Goal: Information Seeking & Learning: Find specific page/section

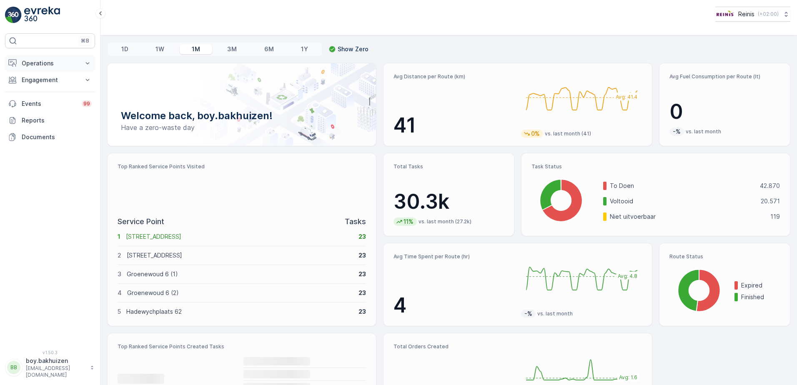
click at [86, 63] on icon at bounding box center [88, 63] width 4 height 2
click at [85, 136] on icon at bounding box center [87, 138] width 8 height 8
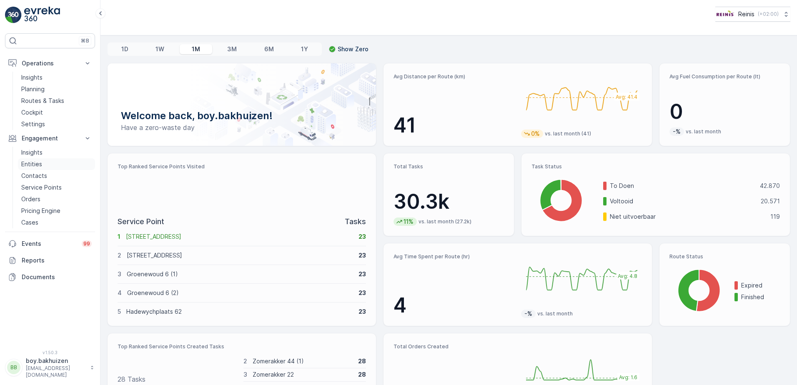
click at [26, 164] on p "Entities" at bounding box center [31, 164] width 21 height 8
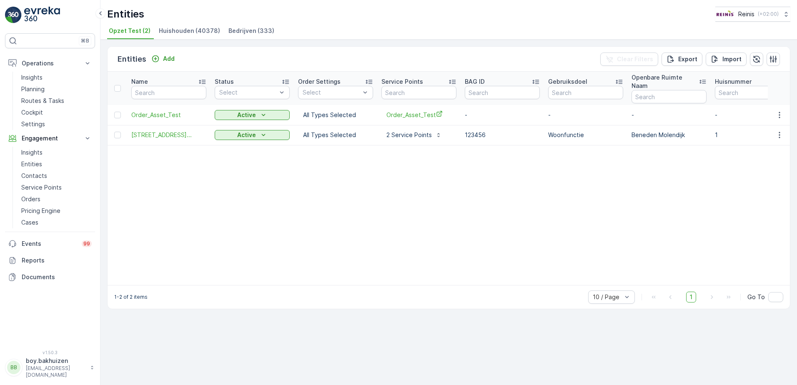
click at [194, 28] on span "Huishouden (40378)" at bounding box center [189, 31] width 61 height 8
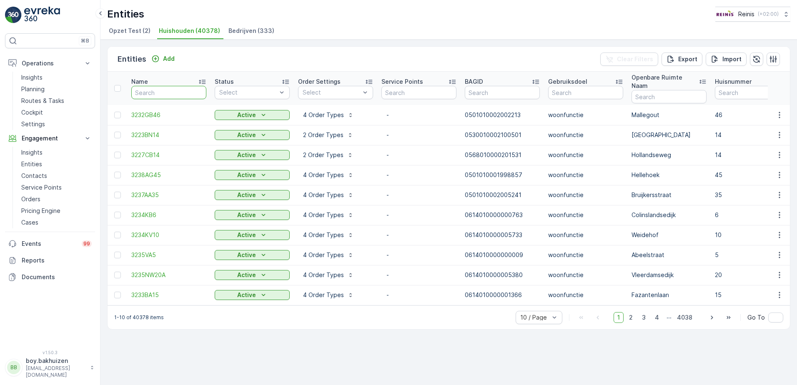
click at [170, 93] on input "text" at bounding box center [168, 92] width 75 height 13
click at [676, 90] on input "text" at bounding box center [668, 96] width 75 height 13
type input "groen"
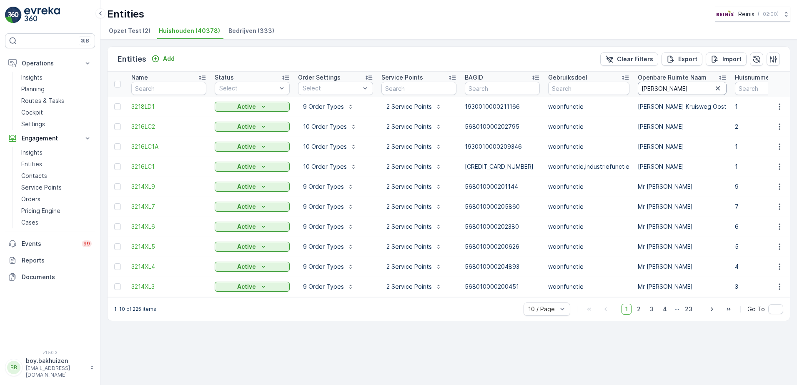
click at [672, 87] on input "groen" at bounding box center [682, 88] width 89 height 13
type input "groenoor"
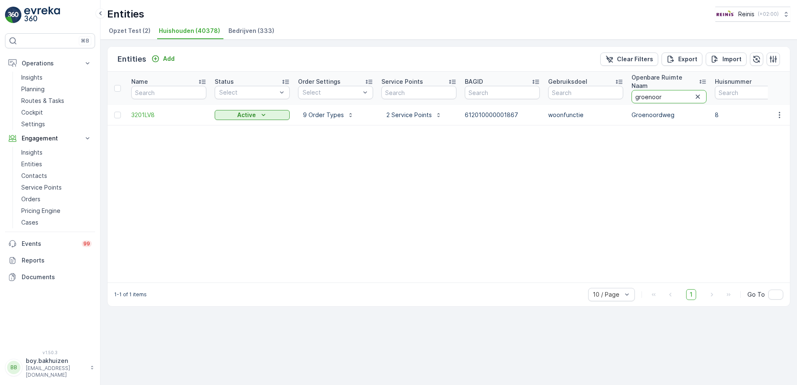
drag, startPoint x: 672, startPoint y: 87, endPoint x: 629, endPoint y: 90, distance: 43.4
click at [629, 90] on th "Openbare Ruimte Naam groenoor" at bounding box center [668, 88] width 83 height 33
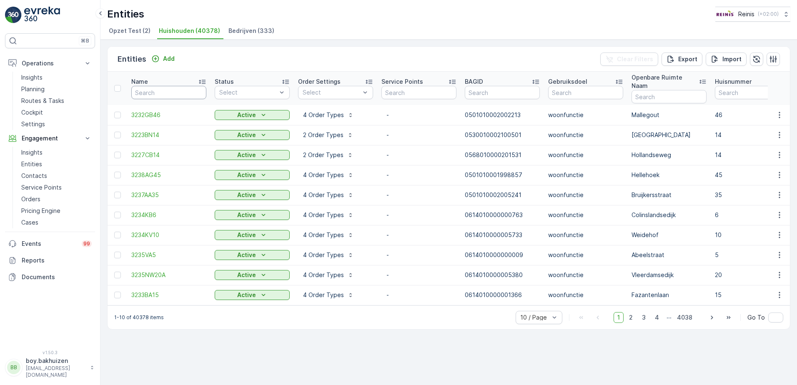
click at [183, 91] on input "text" at bounding box center [168, 92] width 75 height 13
type input "3201"
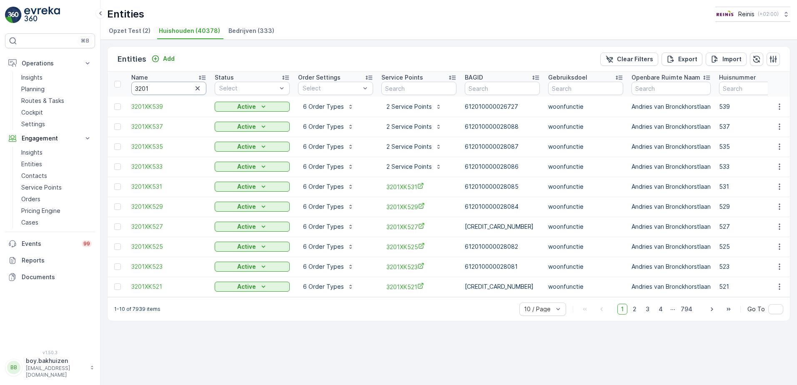
click at [183, 91] on input "3201" at bounding box center [168, 88] width 75 height 13
type input "3201ln"
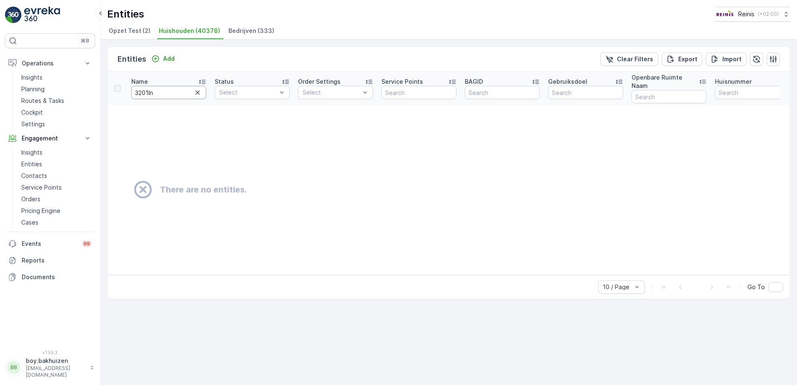
click at [183, 91] on input "3201ln" at bounding box center [168, 92] width 75 height 13
type input "3201"
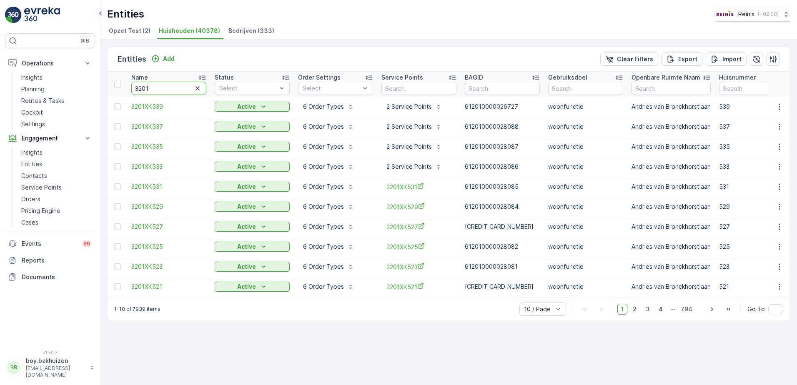
click at [160, 85] on input "3201" at bounding box center [168, 88] width 75 height 13
type input "3201LN"
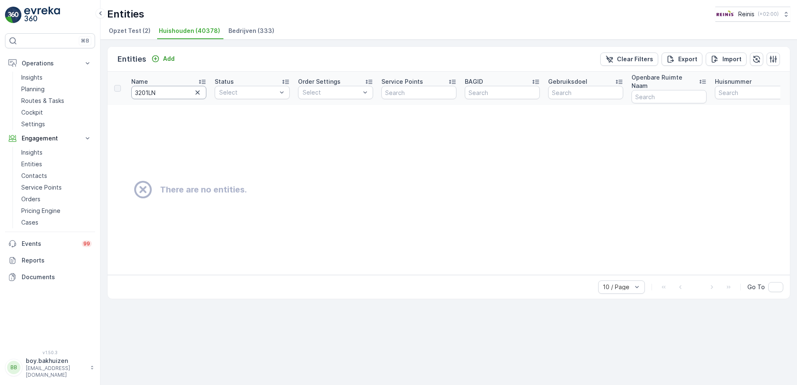
click at [150, 90] on input "3201LN" at bounding box center [168, 92] width 75 height 13
drag, startPoint x: 147, startPoint y: 88, endPoint x: 218, endPoint y: 81, distance: 72.0
type input "3205"
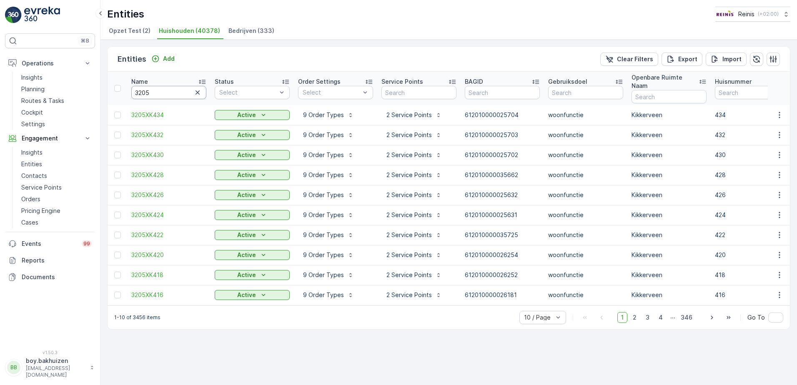
click at [154, 89] on input "3205" at bounding box center [168, 92] width 75 height 13
type input "3205HE"
click at [172, 88] on input "3205HE" at bounding box center [168, 92] width 75 height 13
type input "3205HE573"
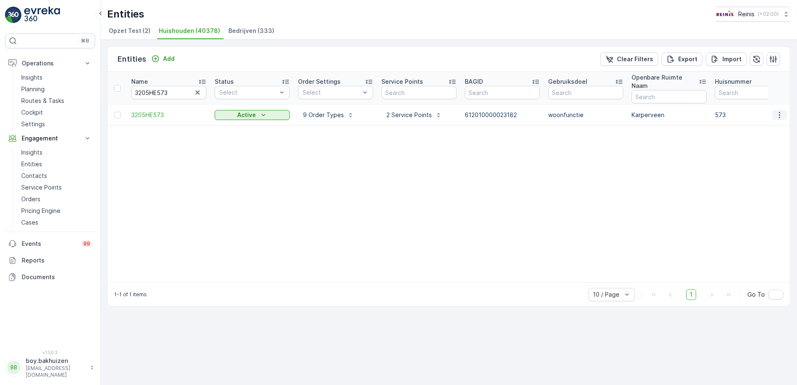
click at [783, 111] on icon "button" at bounding box center [779, 115] width 8 height 8
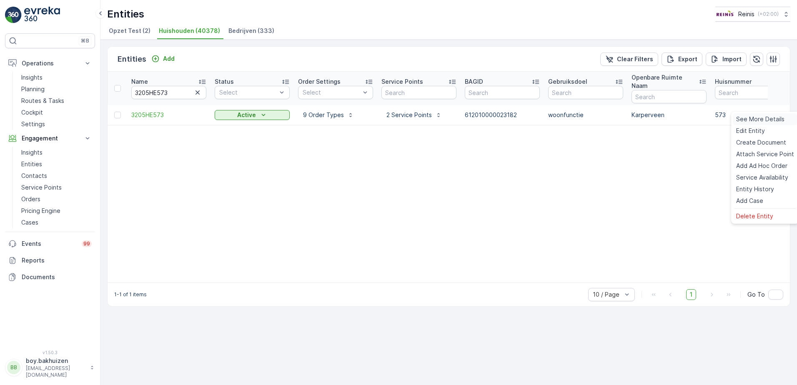
click at [769, 118] on span "See More Details" at bounding box center [760, 119] width 48 height 8
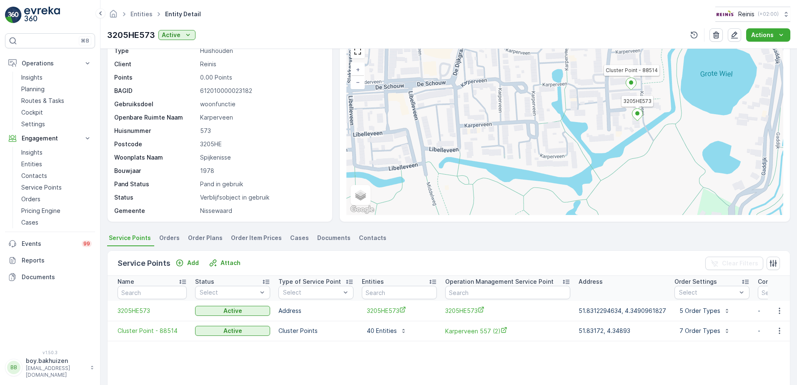
scroll to position [33, 0]
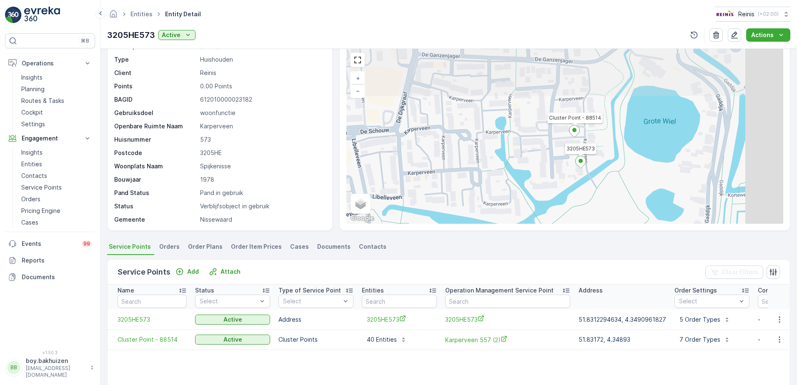
drag, startPoint x: 607, startPoint y: 98, endPoint x: 550, endPoint y: 137, distance: 68.7
click at [550, 137] on div "3205HE573 Cluster Point - 88514 + − Satellite Roadmap Terrain Hybrid Leaflet Ke…" at bounding box center [564, 136] width 437 height 175
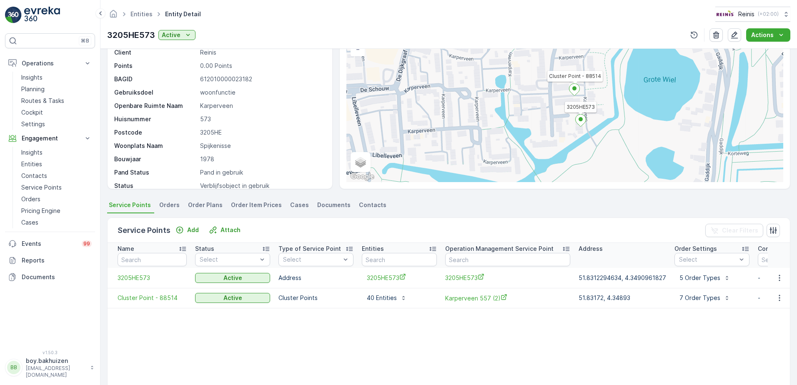
scroll to position [0, 0]
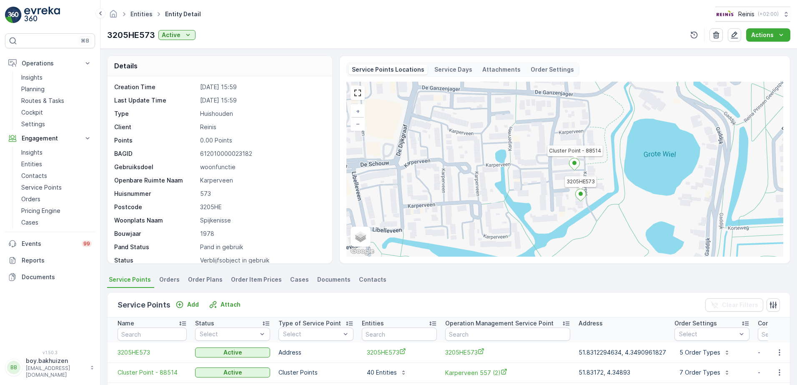
click at [143, 13] on link "Entities" at bounding box center [141, 13] width 22 height 7
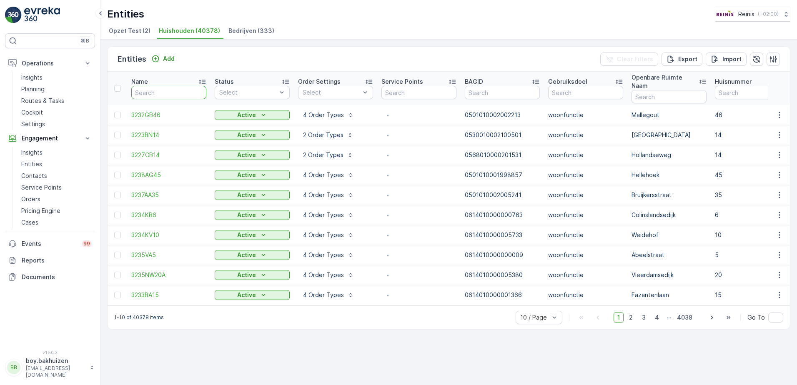
click at [174, 94] on input "text" at bounding box center [168, 92] width 75 height 13
type input "3205rd"
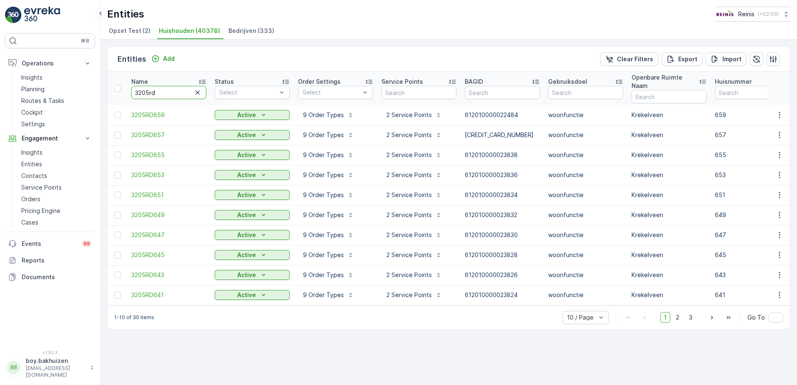
click at [168, 90] on input "3205rd" at bounding box center [168, 92] width 75 height 13
type input "3205rd635"
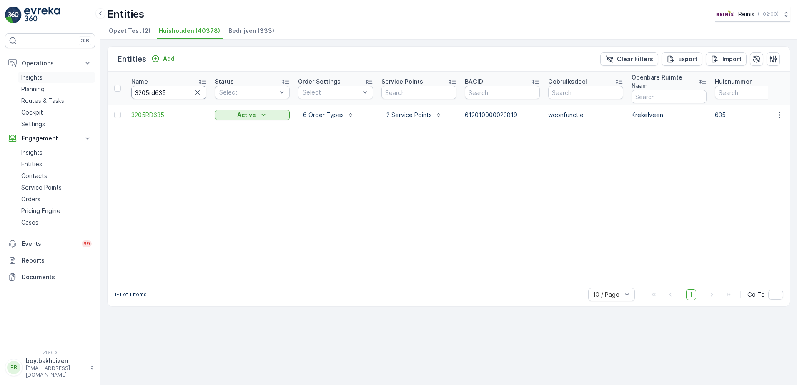
drag, startPoint x: 172, startPoint y: 85, endPoint x: 68, endPoint y: 76, distance: 103.8
click at [68, 76] on div "⌘B Operations Insights Planning Routes & Tasks Cockpit Settings Engagement Insi…" at bounding box center [398, 192] width 797 height 385
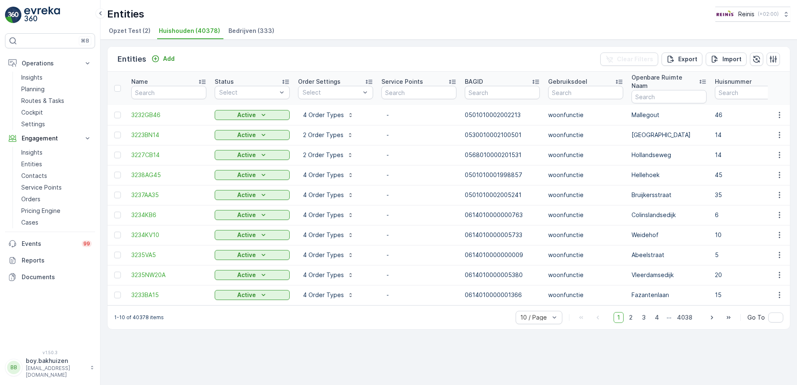
click at [259, 34] on span "Bedrijven (333)" at bounding box center [251, 31] width 46 height 8
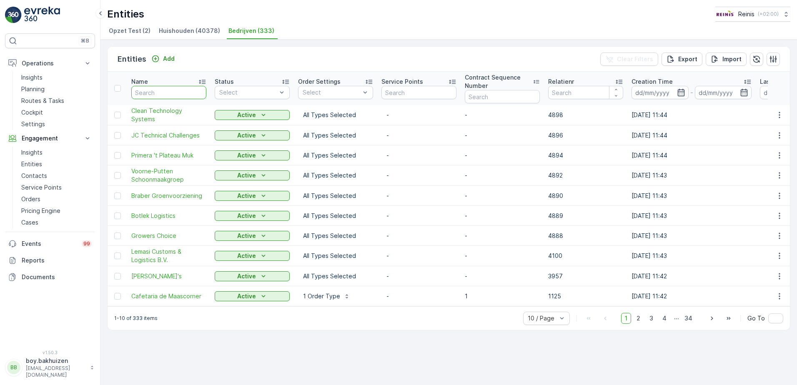
click at [168, 92] on input "text" at bounding box center [168, 92] width 75 height 13
click at [193, 31] on span "Huishouden (40378)" at bounding box center [189, 31] width 61 height 8
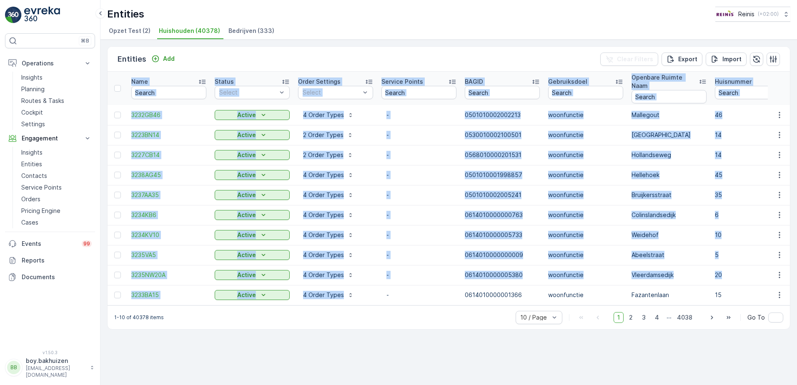
drag, startPoint x: 387, startPoint y: 296, endPoint x: 447, endPoint y: 298, distance: 60.5
click at [447, 298] on div "Name Status Select Order Settings Select Service Points BAGID Gebruiksdoel Open…" at bounding box center [449, 189] width 682 height 234
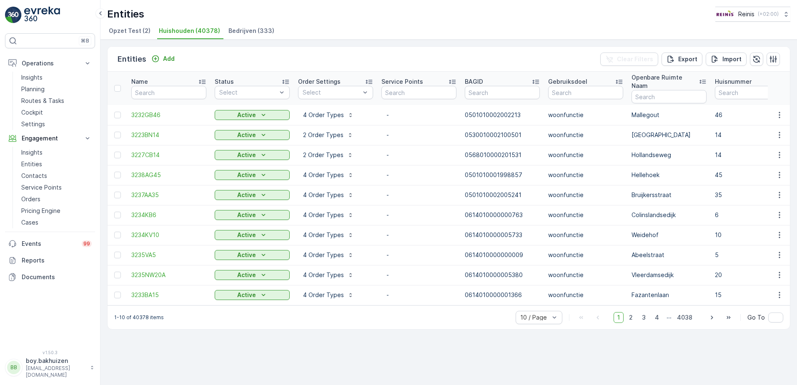
drag, startPoint x: 447, startPoint y: 298, endPoint x: 383, endPoint y: 301, distance: 64.3
click at [383, 306] on div "1-10 of 40378 items 10 / Page 1 2 3 4 ... 4038 Go To" at bounding box center [449, 318] width 682 height 24
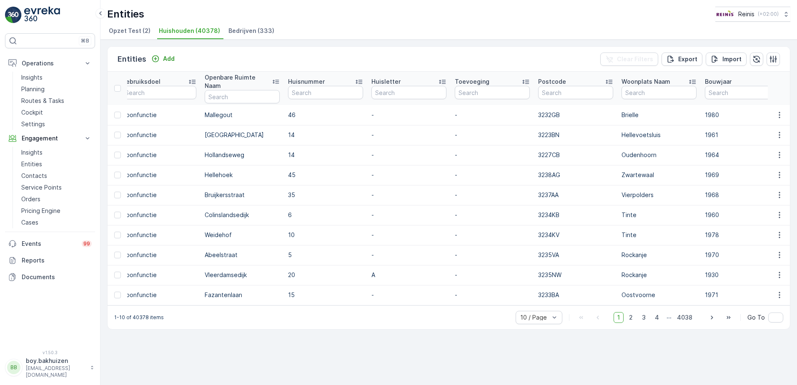
scroll to position [0, 426]
click at [653, 86] on input "text" at bounding box center [660, 92] width 75 height 13
type input "rock"
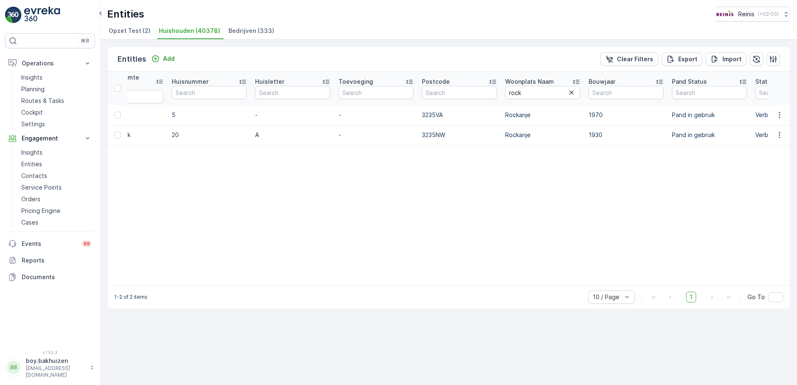
scroll to position [0, 549]
drag, startPoint x: 531, startPoint y: 86, endPoint x: 491, endPoint y: 81, distance: 40.4
click at [491, 81] on tr "Name Status Select Order Settings Select Service Points BAGID Gebruiksdoel Open…" at bounding box center [375, 88] width 1633 height 33
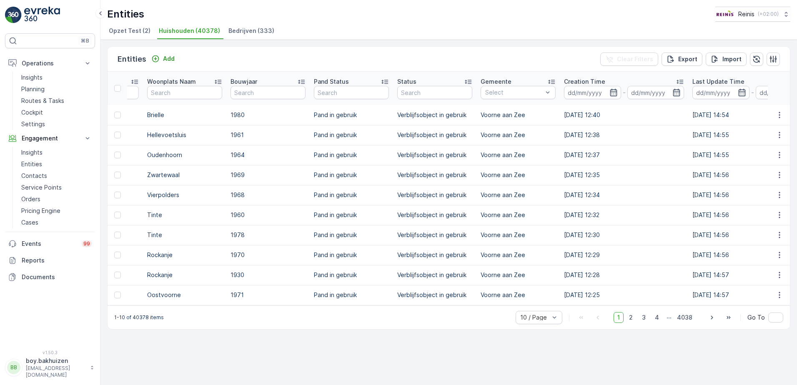
click at [539, 81] on div "Gemeente" at bounding box center [518, 82] width 75 height 8
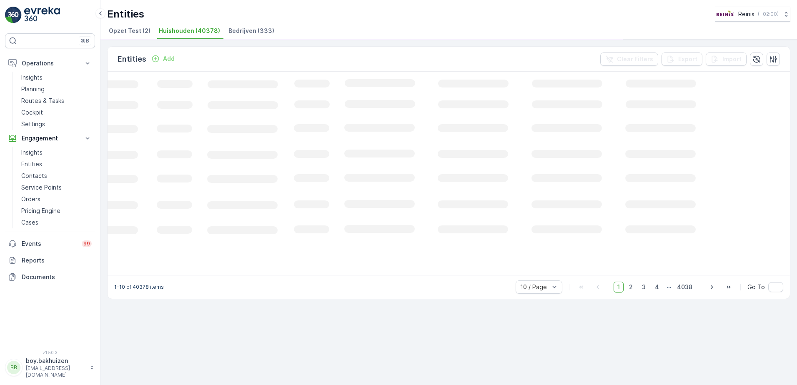
scroll to position [0, 118]
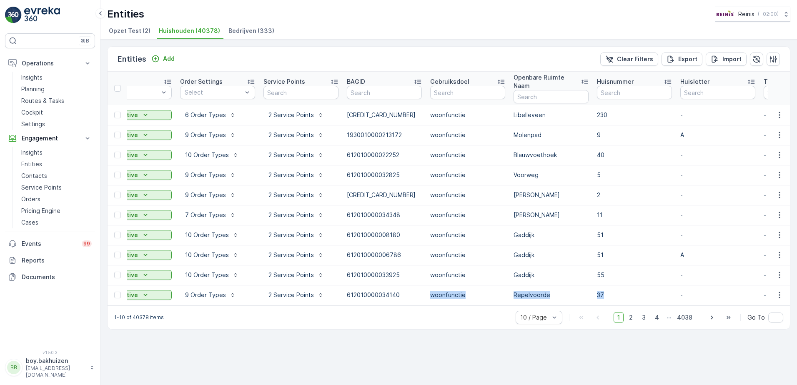
drag, startPoint x: 419, startPoint y: 297, endPoint x: 620, endPoint y: 291, distance: 201.4
click at [620, 291] on table "Name Status Select Order Settings Select Service Points BAGID Gebruiksdoel Open…" at bounding box center [806, 189] width 1633 height 234
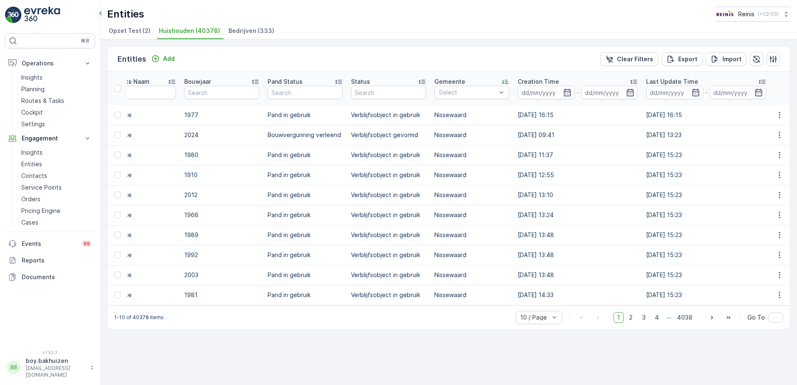
scroll to position [0, 950]
click at [458, 122] on span "Voorne aan Zee" at bounding box center [458, 124] width 45 height 7
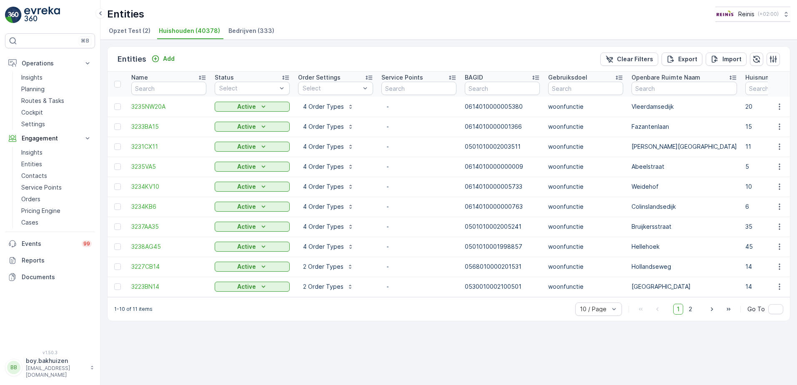
drag, startPoint x: 682, startPoint y: 61, endPoint x: 688, endPoint y: 92, distance: 31.8
click at [682, 61] on p "Export" at bounding box center [687, 59] width 19 height 8
click at [675, 52] on span "reports" at bounding box center [722, 50] width 113 height 9
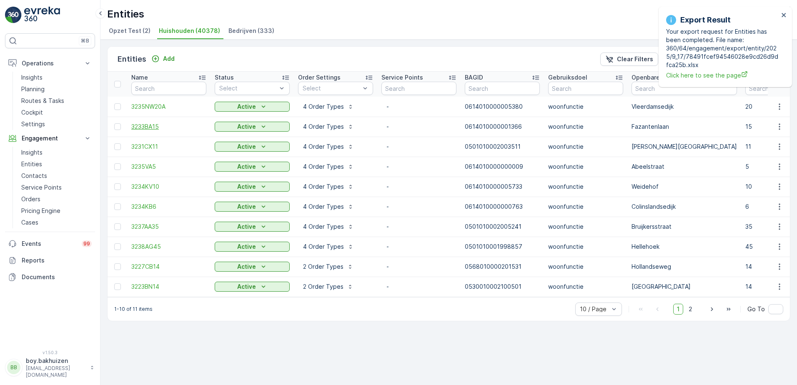
click at [138, 125] on span "3233BA15" at bounding box center [168, 127] width 75 height 8
click at [139, 147] on span "3231CX11" at bounding box center [168, 147] width 75 height 8
click at [146, 164] on span "3235VA5" at bounding box center [168, 167] width 75 height 8
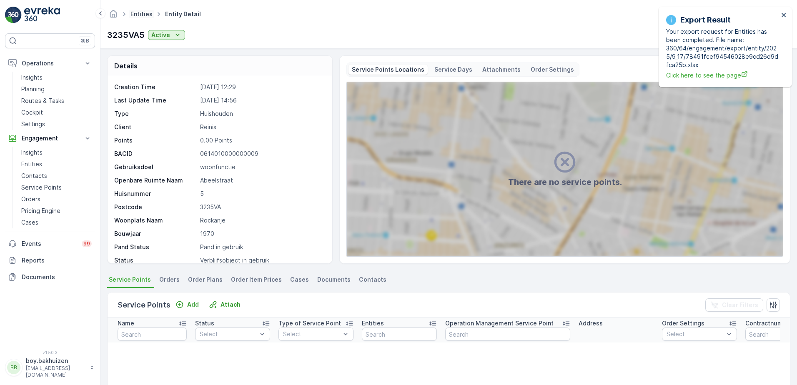
click at [137, 14] on link "Entities" at bounding box center [141, 13] width 22 height 7
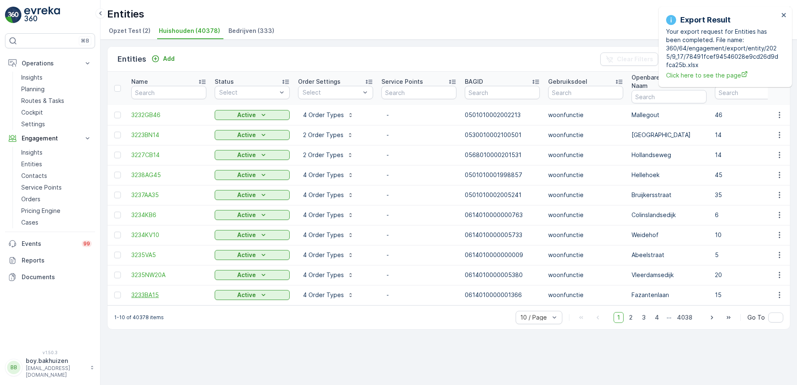
click at [153, 291] on span "3233BA15" at bounding box center [168, 295] width 75 height 8
click at [145, 271] on span "3235NW20A" at bounding box center [168, 275] width 75 height 8
click at [148, 251] on span "3235VA5" at bounding box center [168, 255] width 75 height 8
click at [143, 231] on span "3234KV10" at bounding box center [168, 235] width 75 height 8
click at [146, 211] on span "3234KB6" at bounding box center [168, 215] width 75 height 8
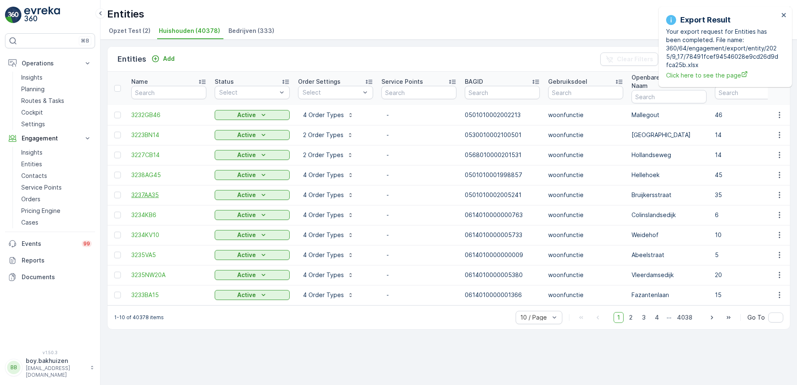
click at [143, 191] on span "3237AA35" at bounding box center [168, 195] width 75 height 8
click at [146, 171] on span "3238AG45" at bounding box center [168, 175] width 75 height 8
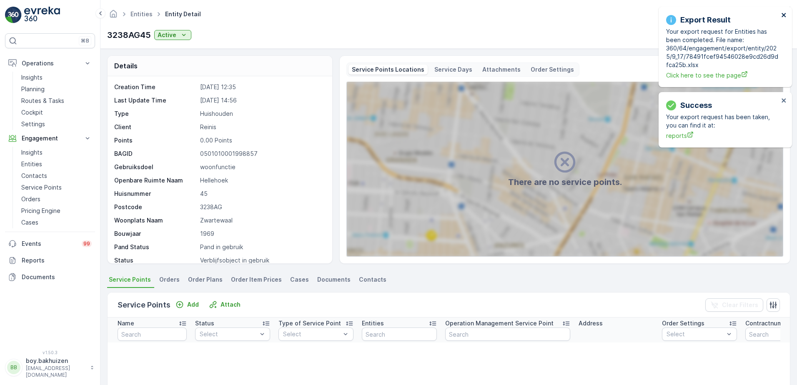
click at [784, 13] on icon "close" at bounding box center [784, 15] width 6 height 7
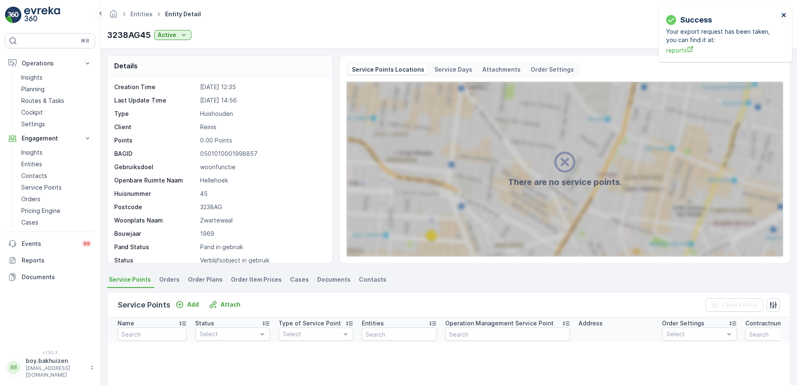
click at [785, 13] on icon "close" at bounding box center [784, 15] width 4 height 4
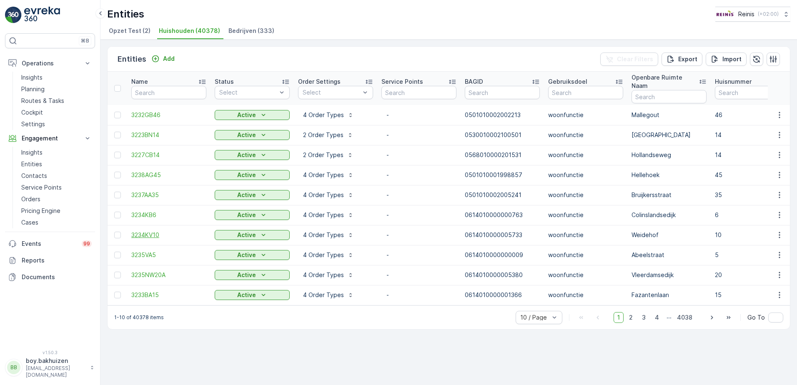
click at [143, 231] on span "3234KV10" at bounding box center [168, 235] width 75 height 8
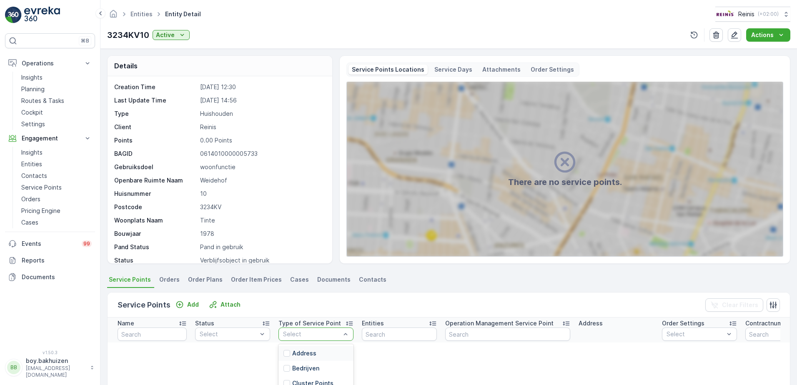
click at [319, 333] on div at bounding box center [311, 334] width 59 height 7
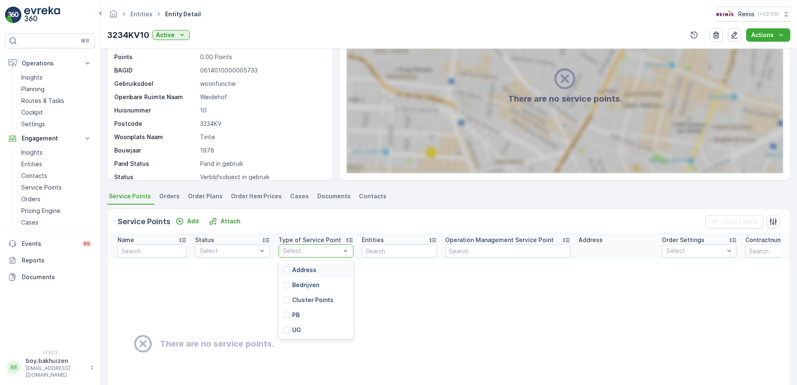
click at [338, 255] on p "Select" at bounding box center [312, 251] width 58 height 8
click at [322, 303] on p "Cluster Points" at bounding box center [312, 300] width 41 height 8
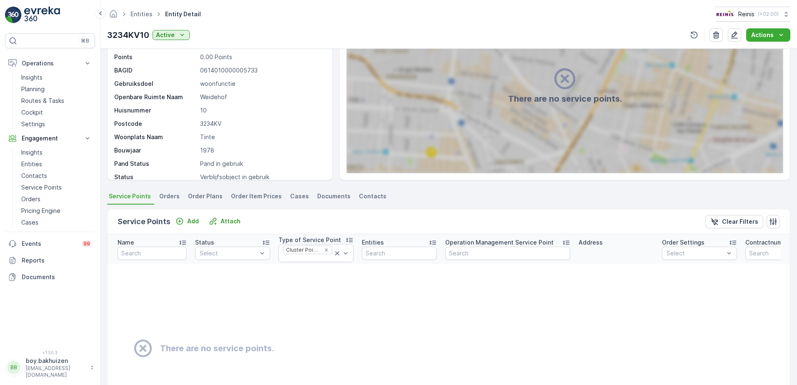
click at [170, 221] on div "Service Points Add Attach" at bounding box center [181, 222] width 126 height 12
click at [180, 218] on icon "Add" at bounding box center [179, 221] width 8 height 8
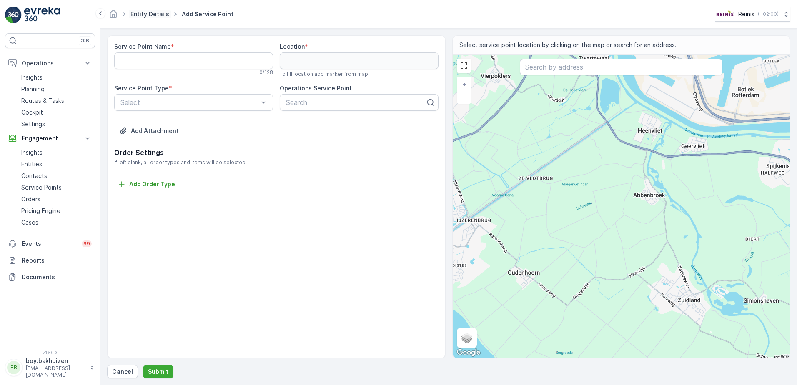
click at [148, 15] on link "Entity Details" at bounding box center [149, 13] width 39 height 7
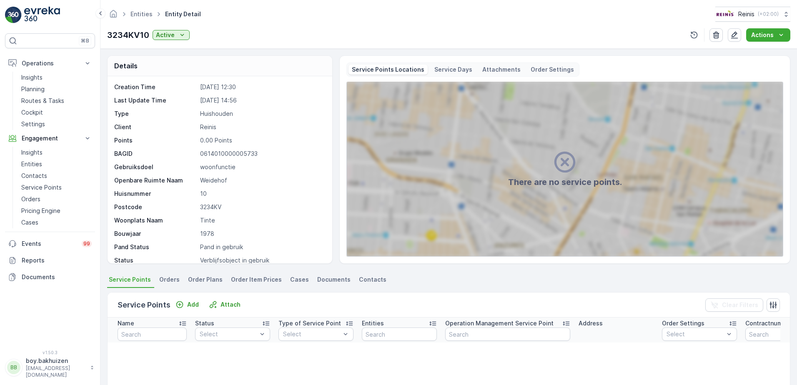
drag, startPoint x: 744, startPoint y: 166, endPoint x: 574, endPoint y: 146, distance: 171.3
click at [744, 166] on div "There are no service points." at bounding box center [565, 169] width 436 height 175
click at [135, 13] on link "Entities" at bounding box center [141, 13] width 22 height 7
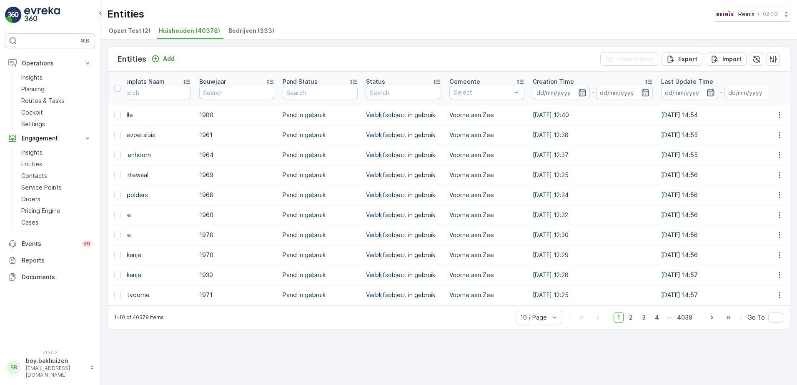
scroll to position [0, 937]
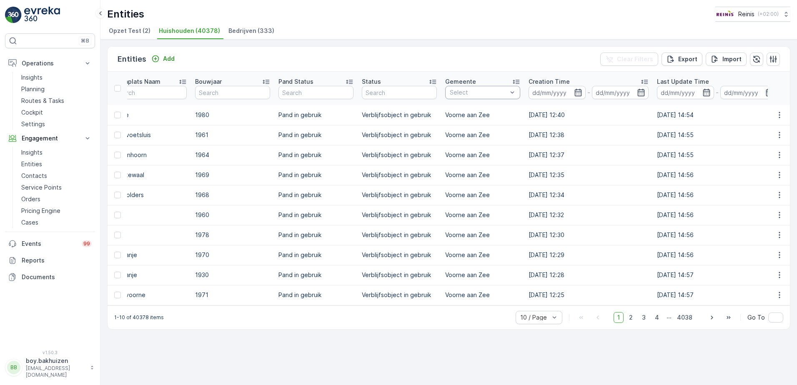
drag, startPoint x: 582, startPoint y: 61, endPoint x: 544, endPoint y: 61, distance: 38.4
click at [576, 61] on div "Entities Add Clear Filters Export Import" at bounding box center [449, 59] width 682 height 25
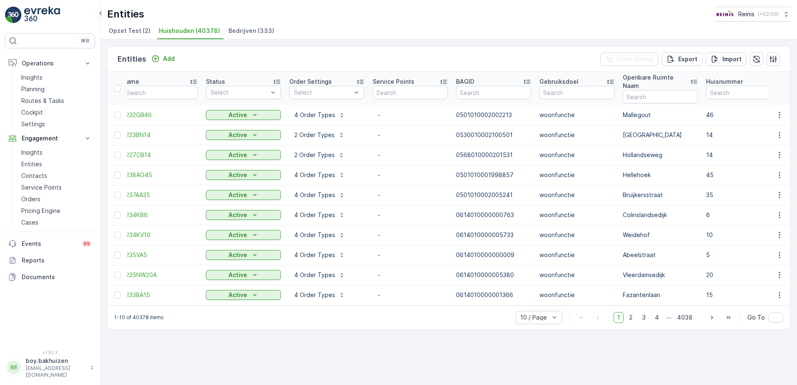
scroll to position [0, 0]
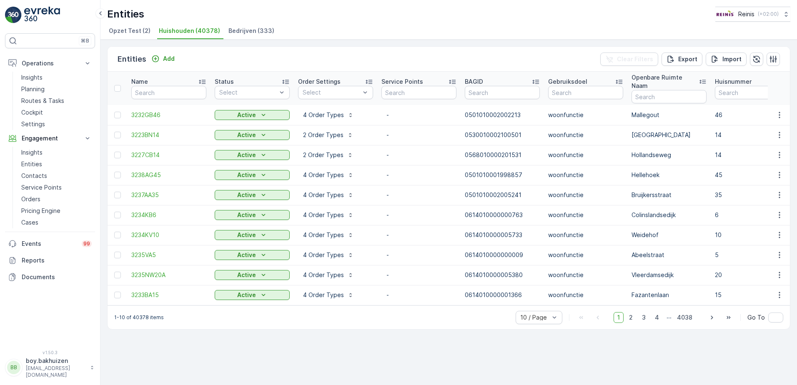
click at [142, 78] on p "Name" at bounding box center [139, 82] width 17 height 8
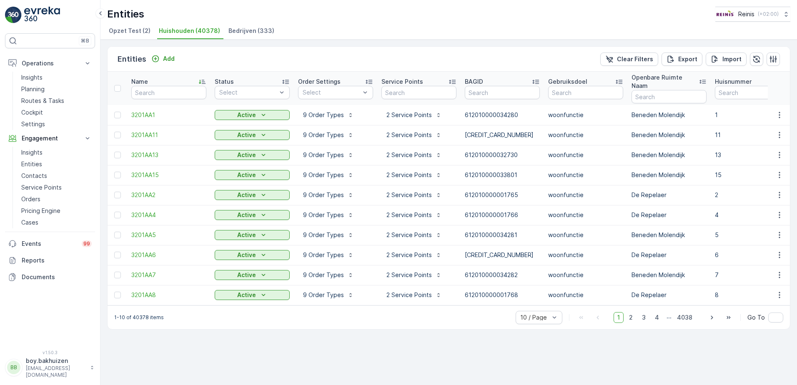
click at [215, 60] on div "Entities Add Clear Filters Export Import" at bounding box center [449, 59] width 682 height 25
click at [682, 57] on p "Export" at bounding box center [687, 59] width 19 height 8
click at [677, 52] on span "reports" at bounding box center [722, 50] width 113 height 9
click at [682, 50] on span "reports" at bounding box center [722, 50] width 113 height 9
click at [198, 78] on div "Name" at bounding box center [168, 82] width 75 height 8
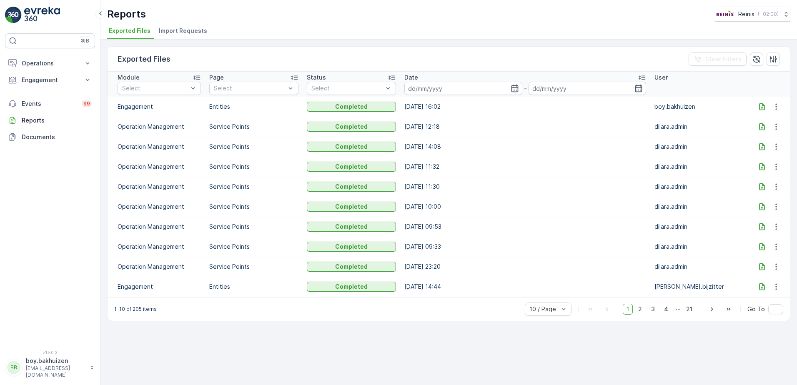
click at [763, 107] on icon at bounding box center [762, 107] width 8 height 8
click at [777, 108] on icon "button" at bounding box center [776, 107] width 8 height 8
click at [679, 114] on td "boy.bakhuizen" at bounding box center [699, 107] width 98 height 20
click at [139, 108] on p "Engagement" at bounding box center [159, 107] width 83 height 8
